Goal: Task Accomplishment & Management: Manage account settings

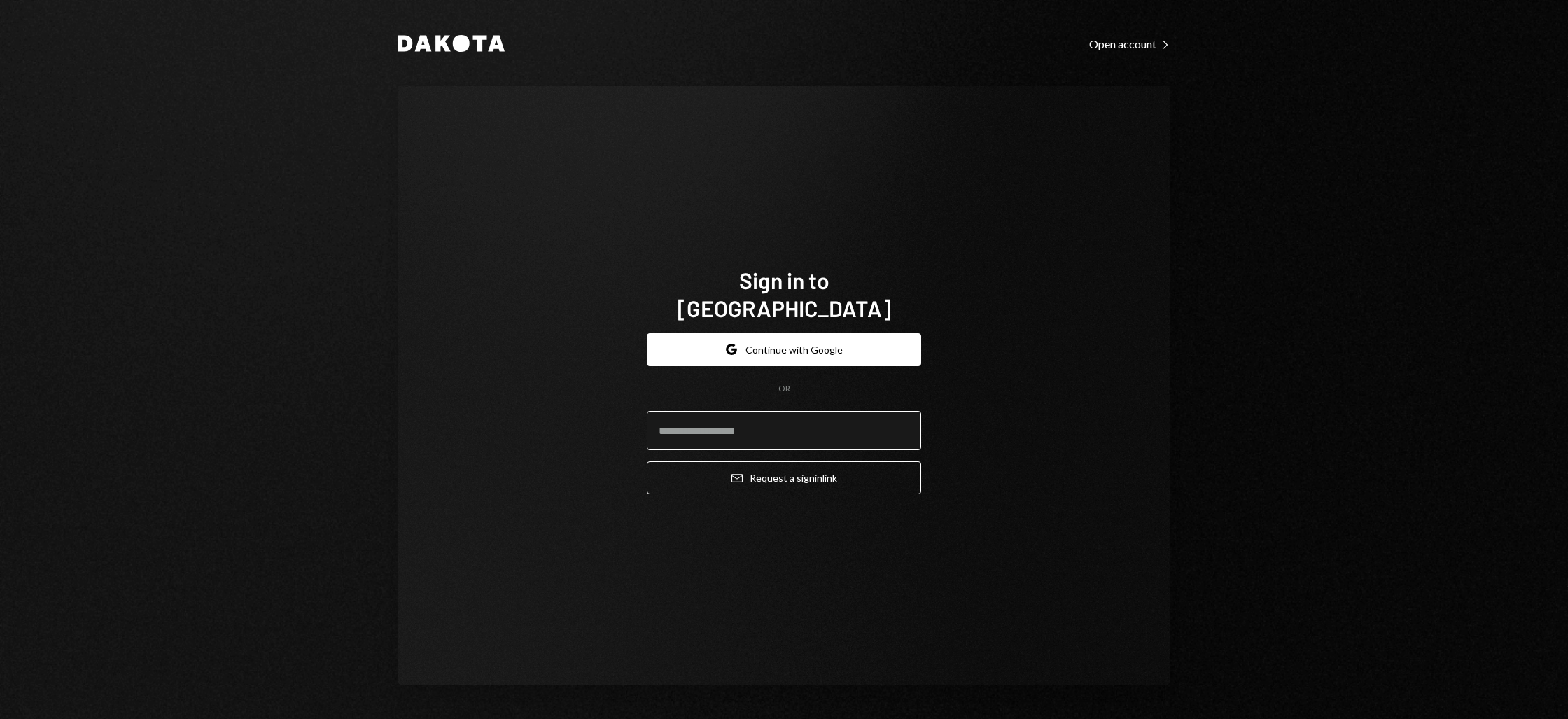
click at [740, 430] on input "email" at bounding box center [784, 430] width 274 height 39
type input "**********"
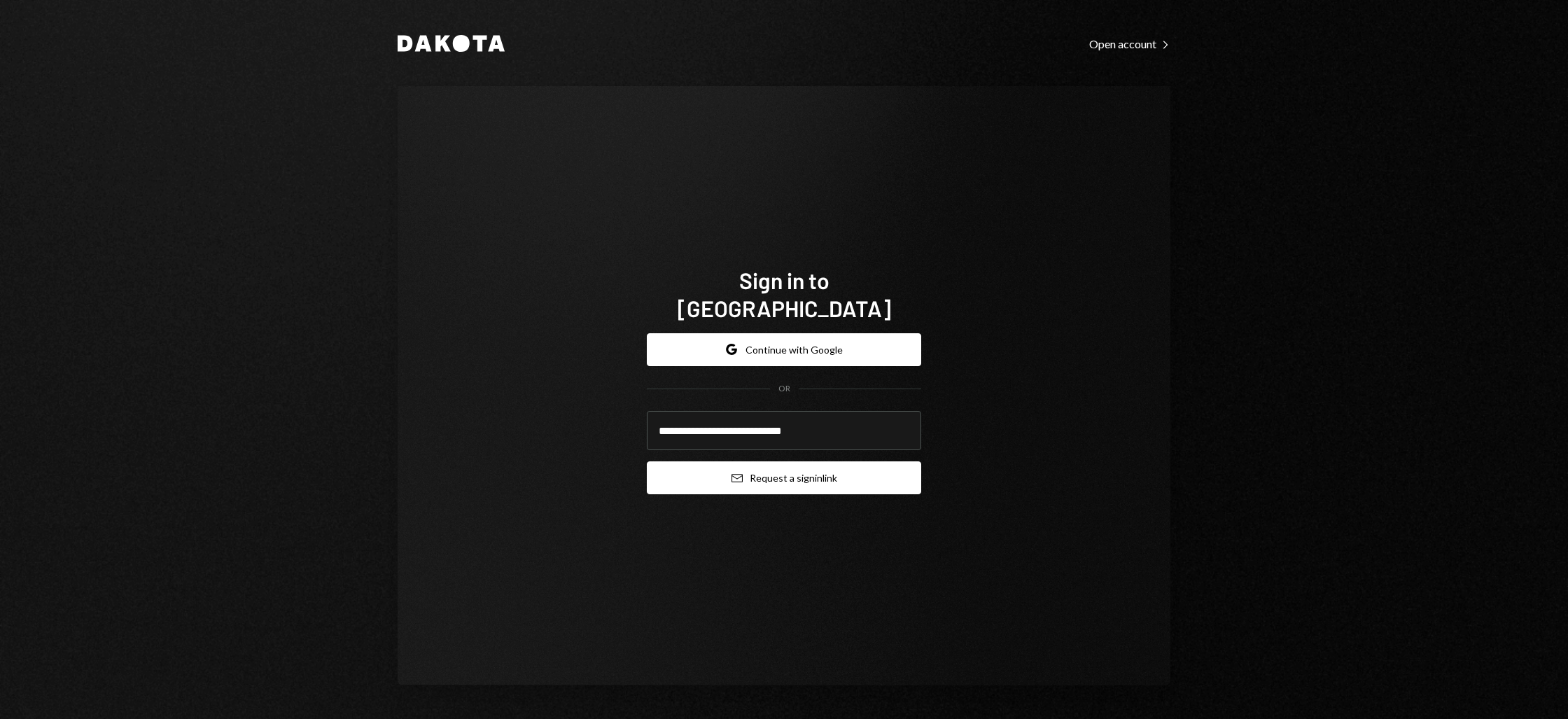
click at [737, 473] on icon "Email" at bounding box center [737, 479] width 11 height 11
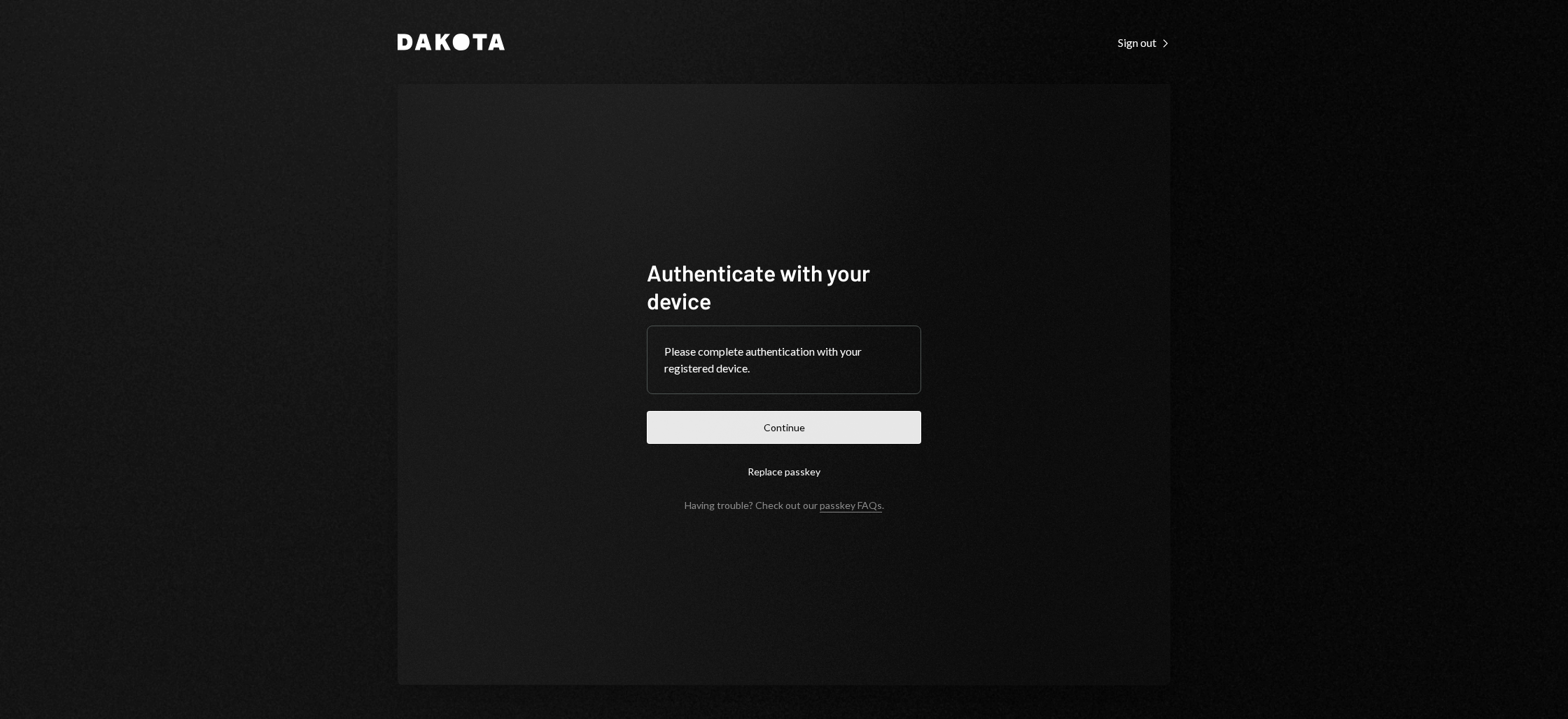
click at [761, 430] on button "Continue" at bounding box center [784, 427] width 274 height 33
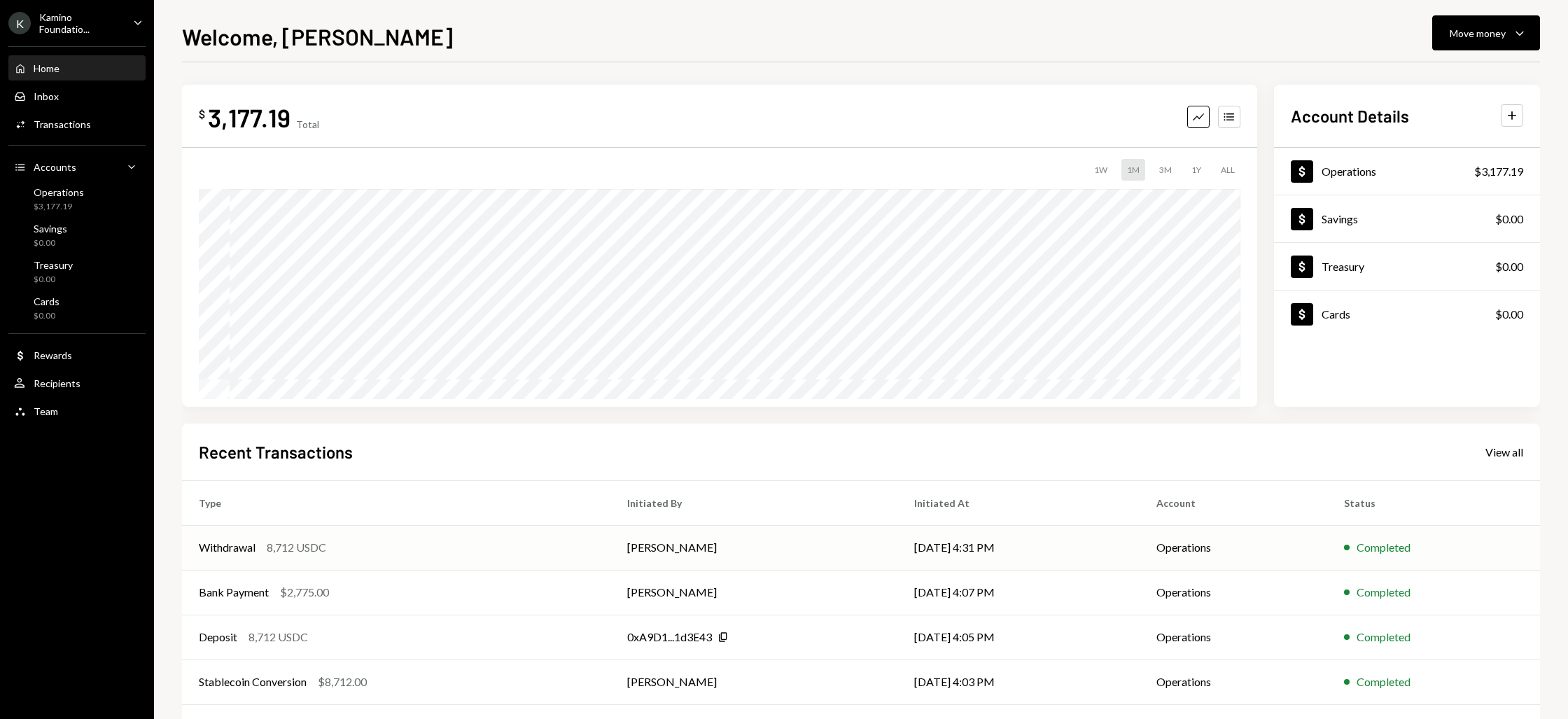
click at [277, 545] on div "8,712 USDC" at bounding box center [296, 548] width 60 height 17
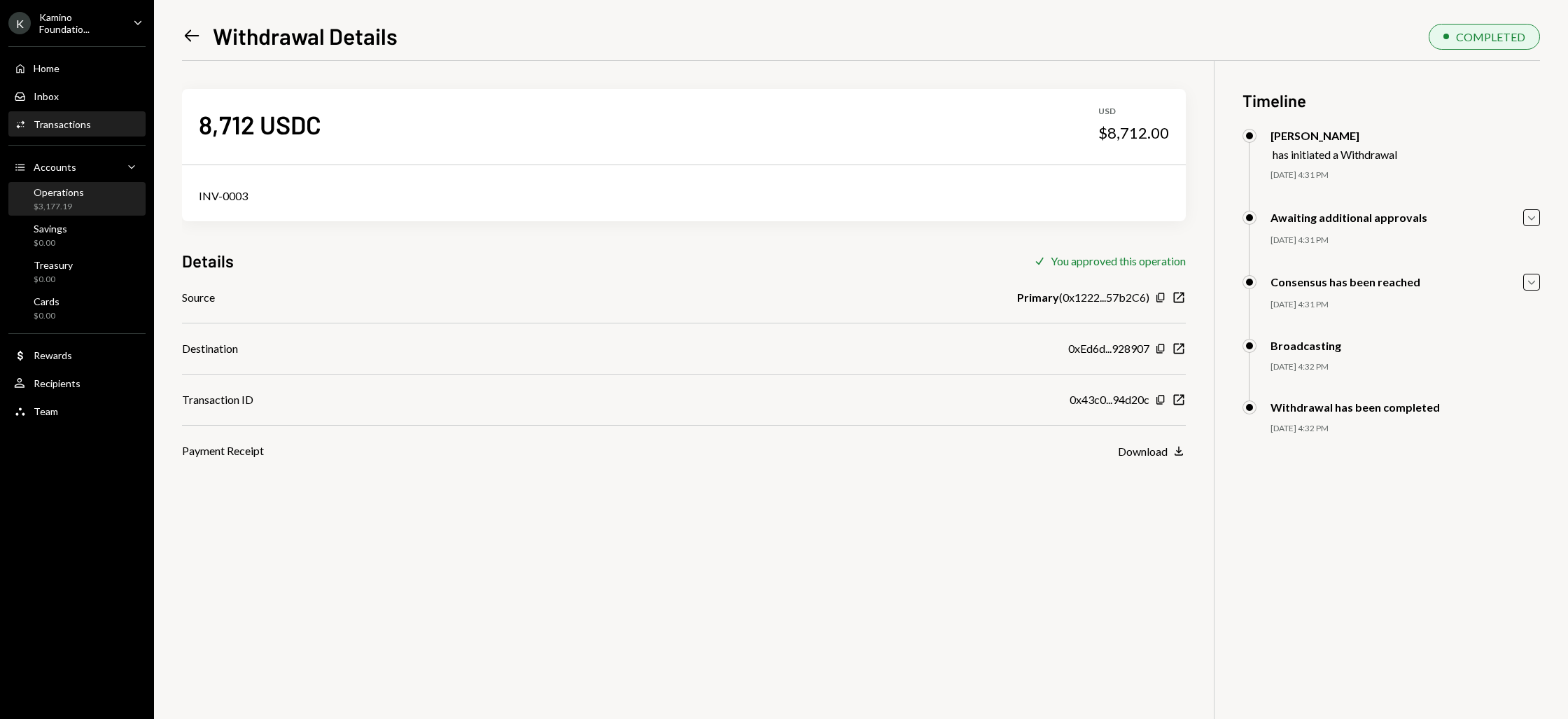
click at [67, 198] on div "Operations" at bounding box center [58, 192] width 50 height 12
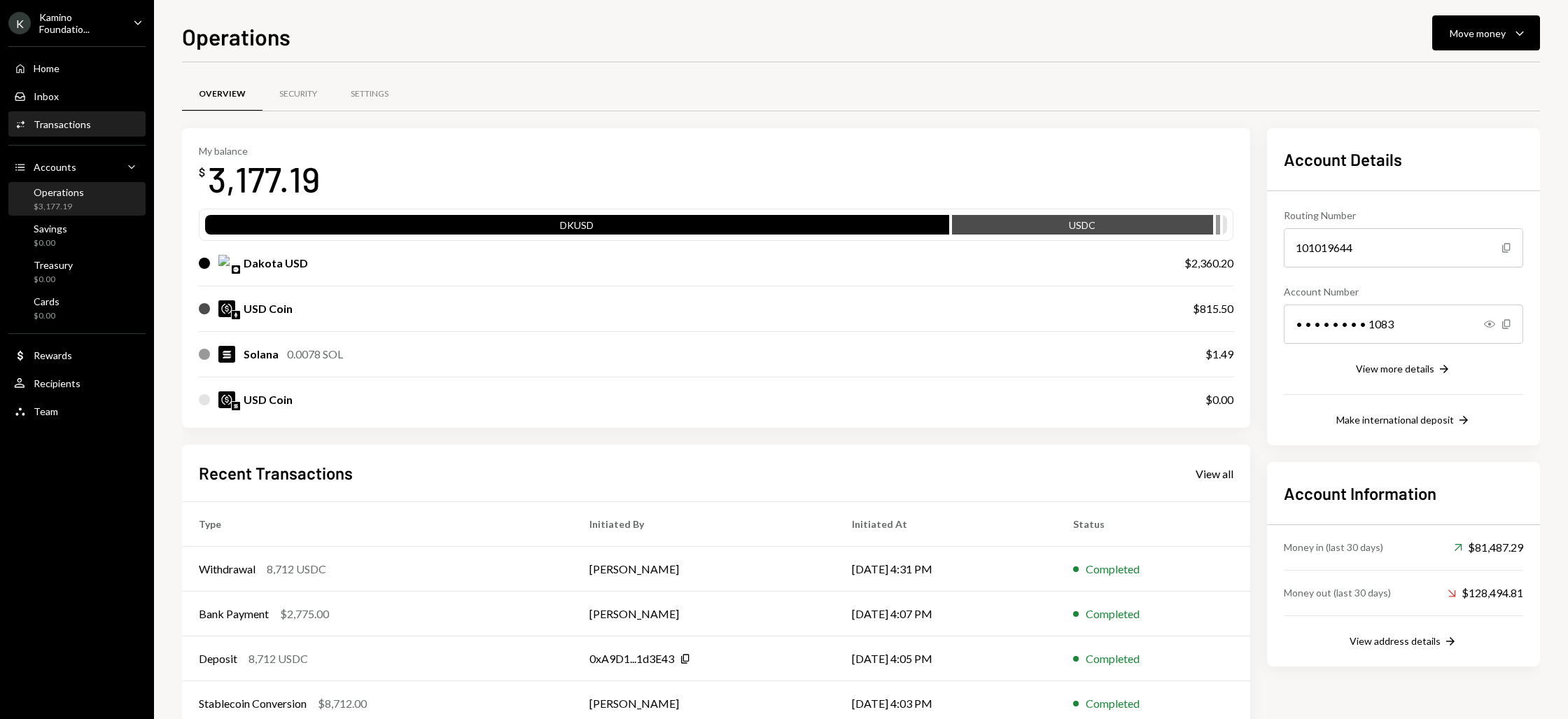
click at [50, 129] on div "Transactions" at bounding box center [62, 124] width 57 height 12
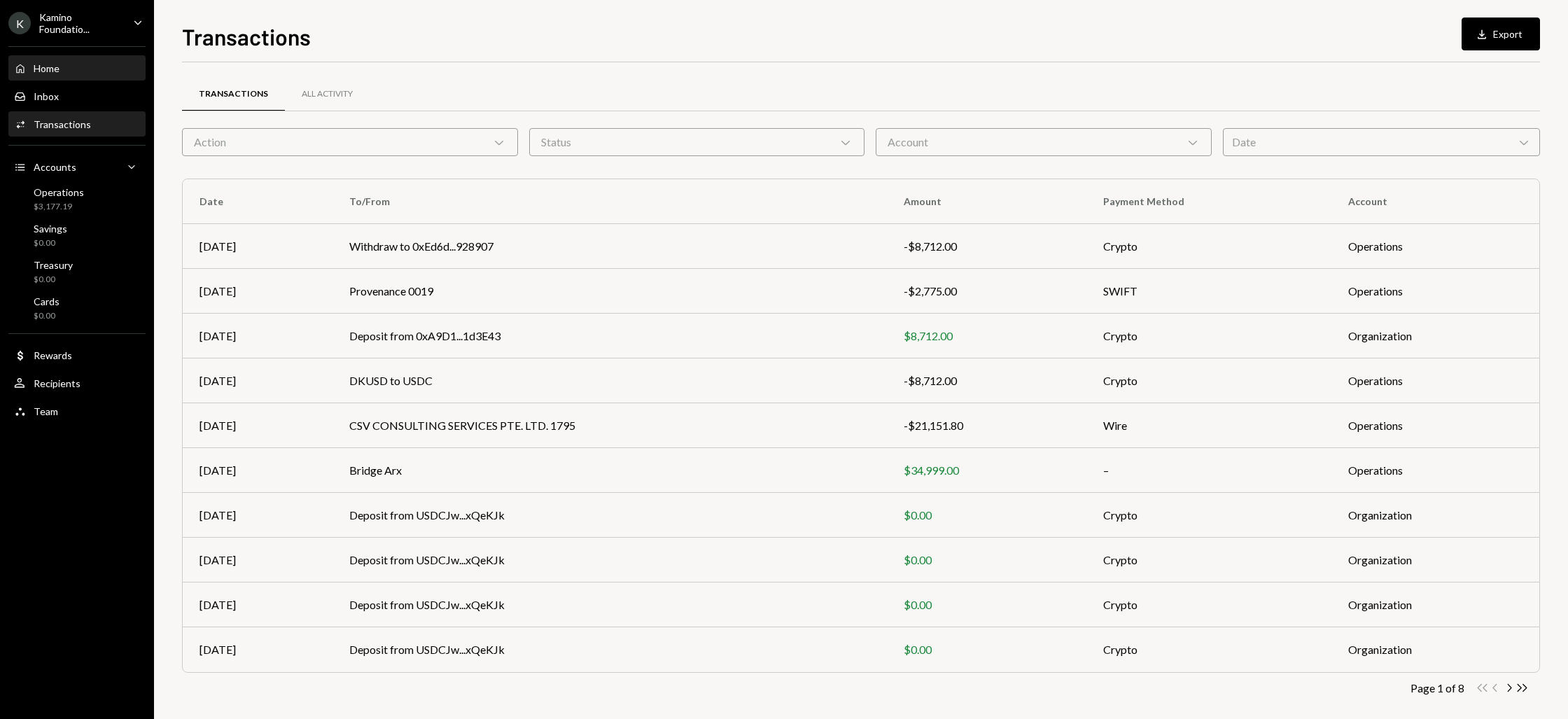
click at [62, 68] on div "Home Home" at bounding box center [77, 68] width 126 height 12
